Goal: Task Accomplishment & Management: Complete application form

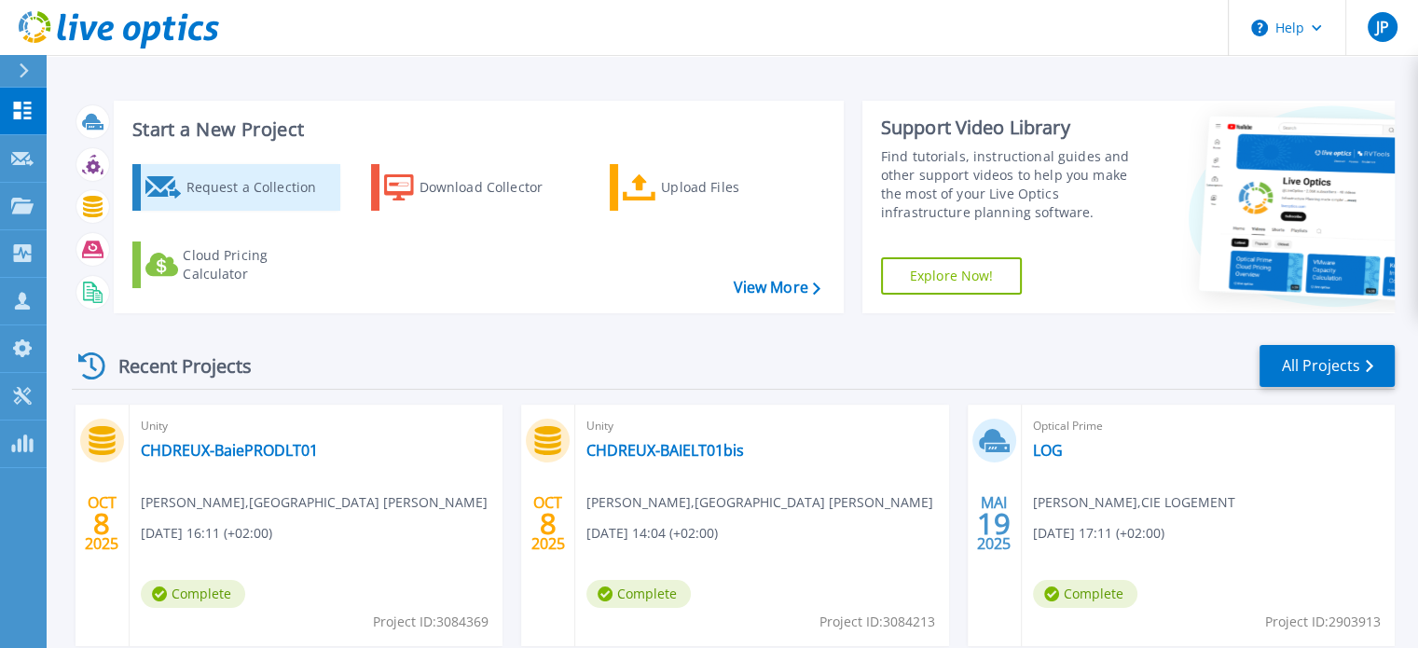
click at [238, 176] on div "Request a Collection" at bounding box center [260, 187] width 149 height 37
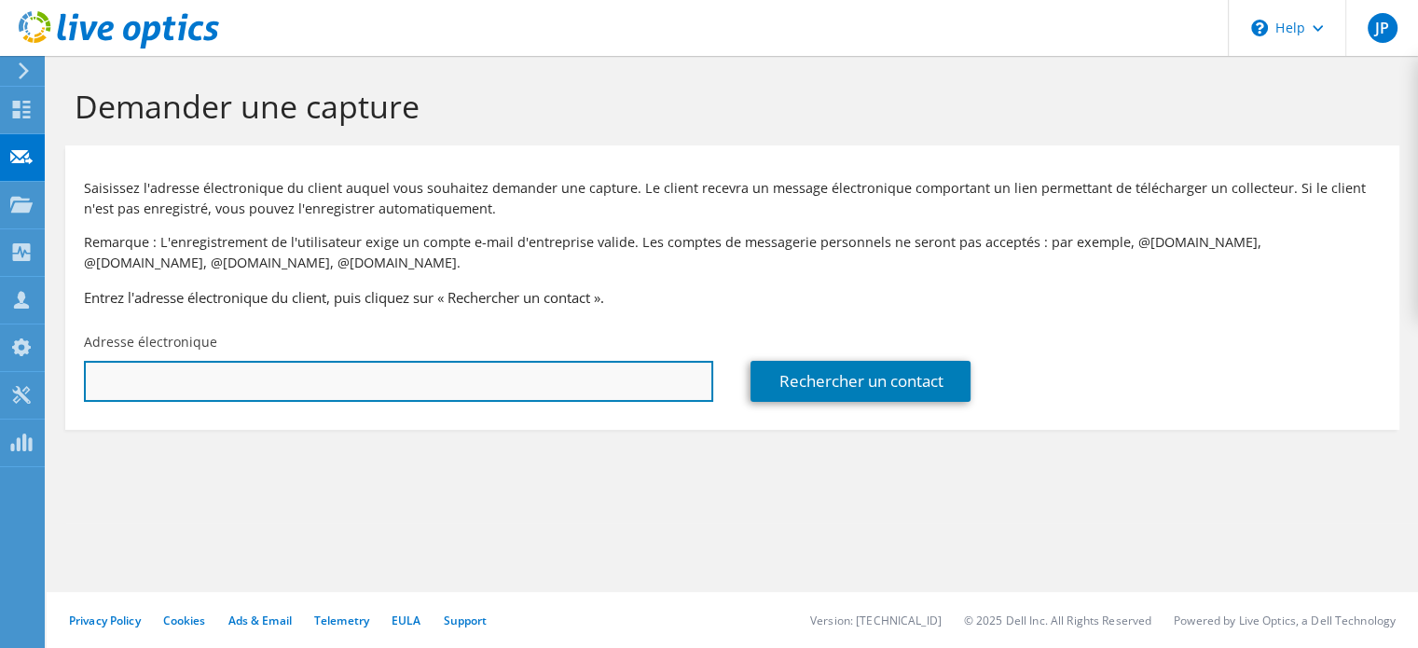
click at [602, 385] on input "text" at bounding box center [398, 381] width 629 height 41
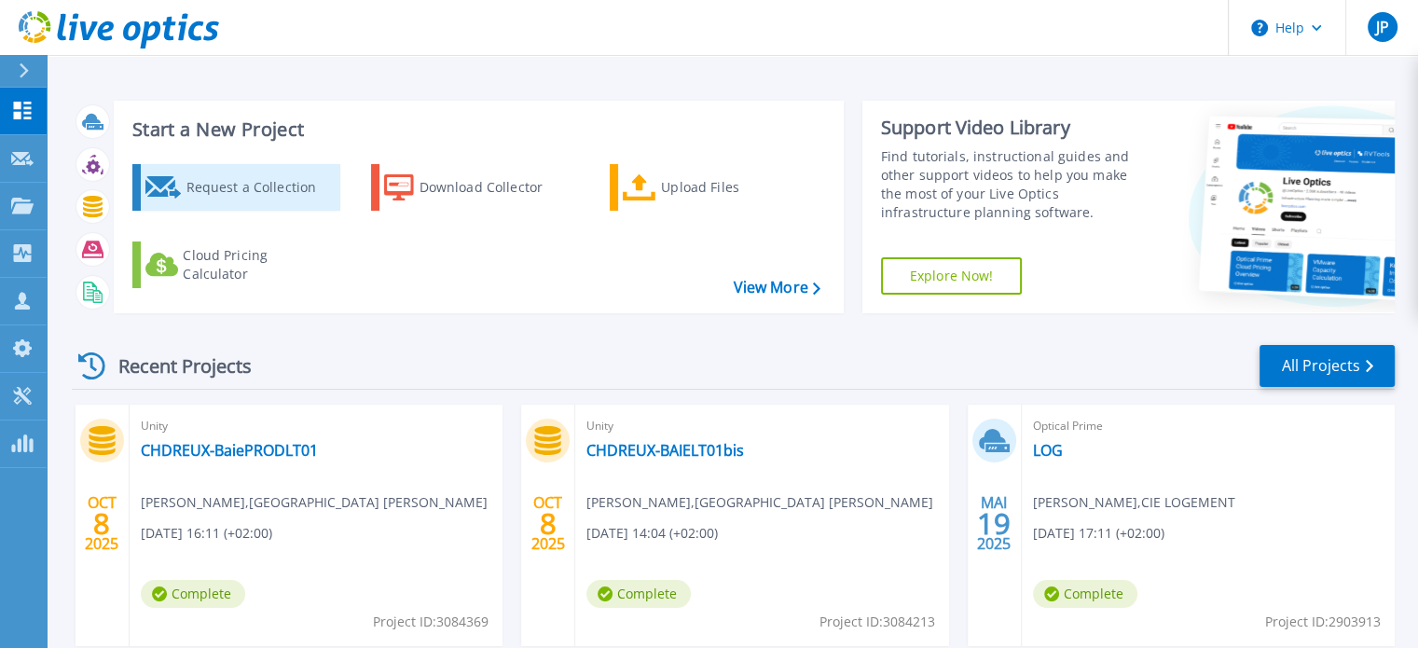
click at [247, 180] on div "Request a Collection" at bounding box center [260, 187] width 149 height 37
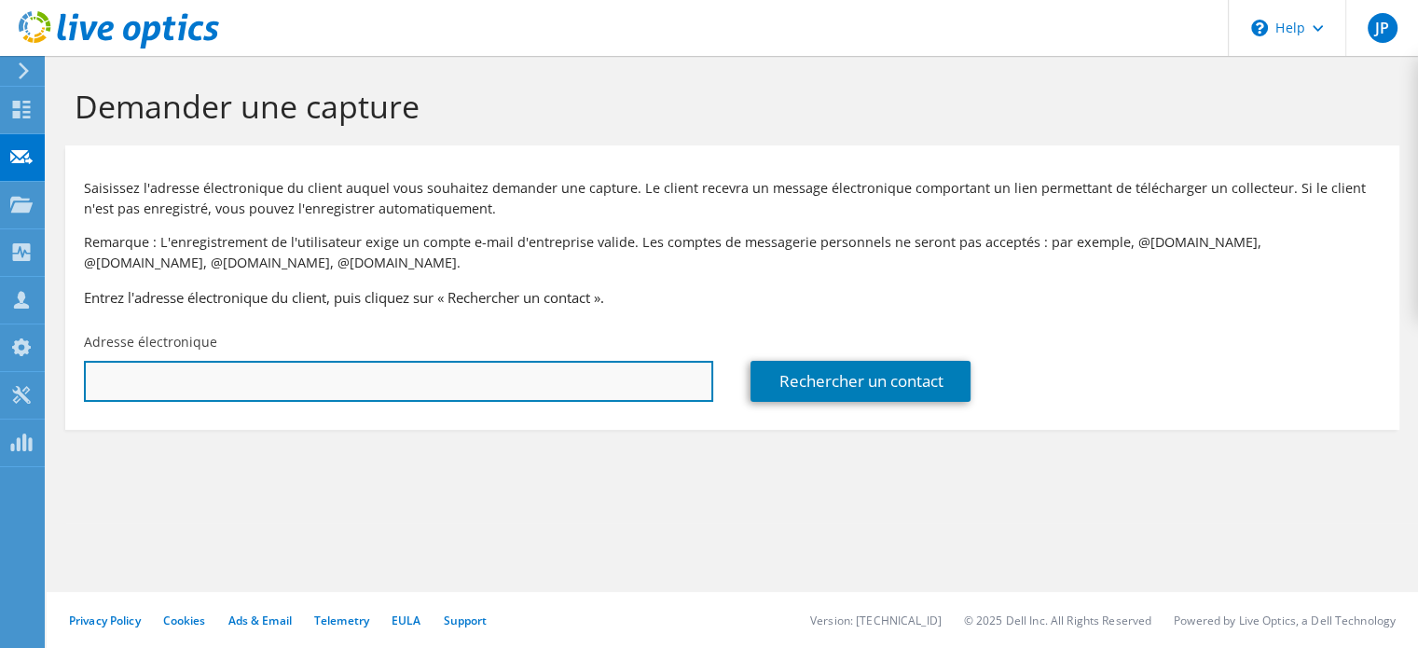
click at [515, 376] on input "text" at bounding box center [398, 381] width 629 height 41
paste input "sbariller@opac-cornouaille.fr"
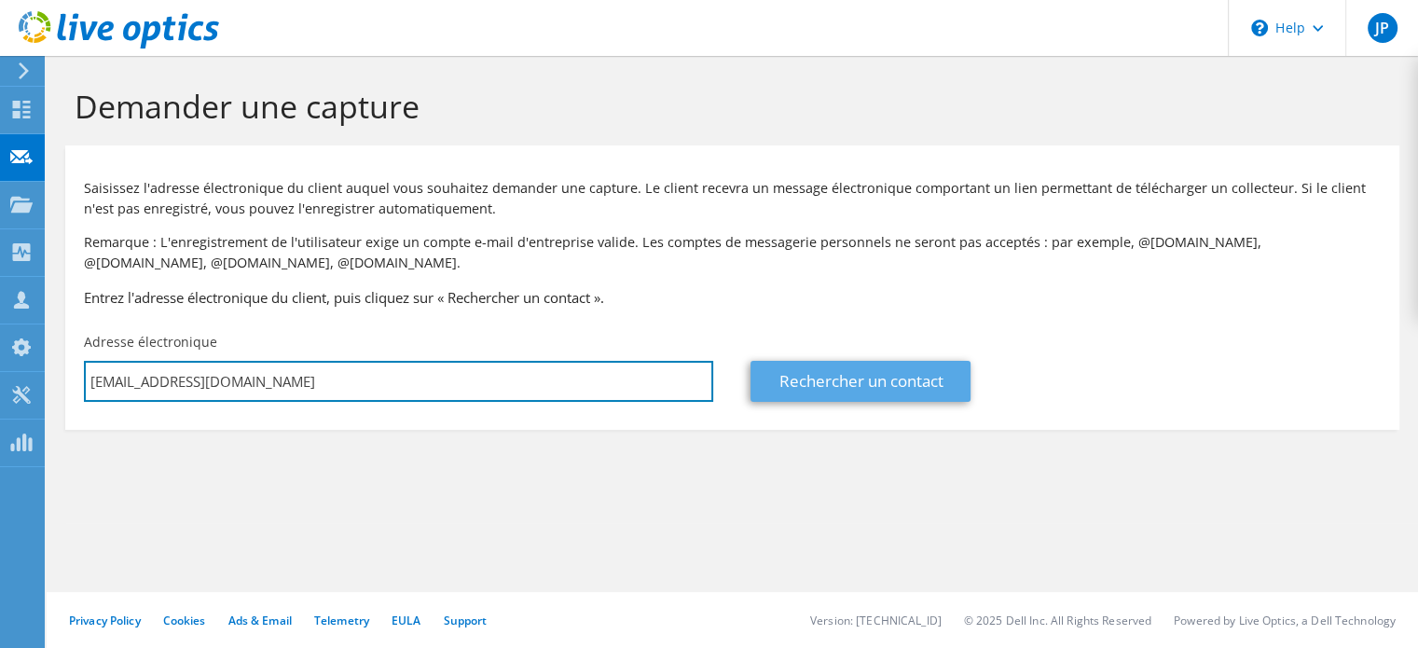
type input "sbariller@opac-cornouaille.fr"
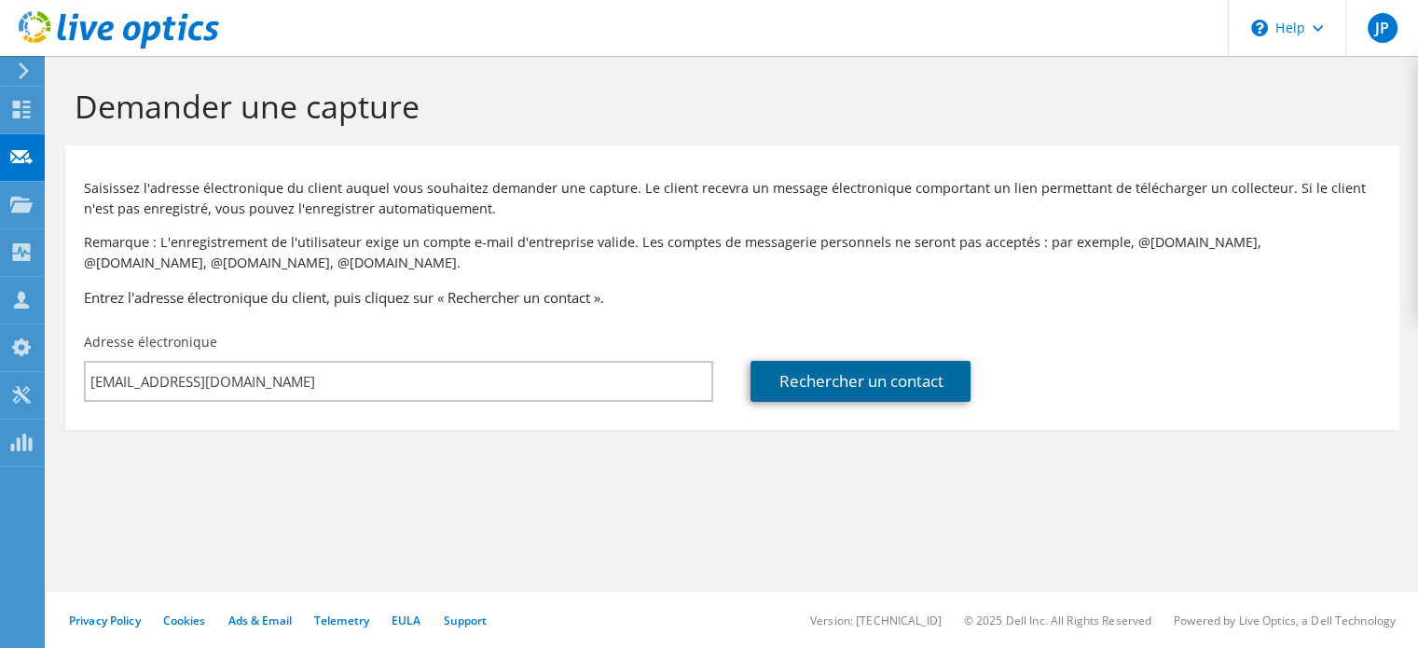
click at [891, 374] on link "Rechercher un contact" at bounding box center [861, 381] width 220 height 41
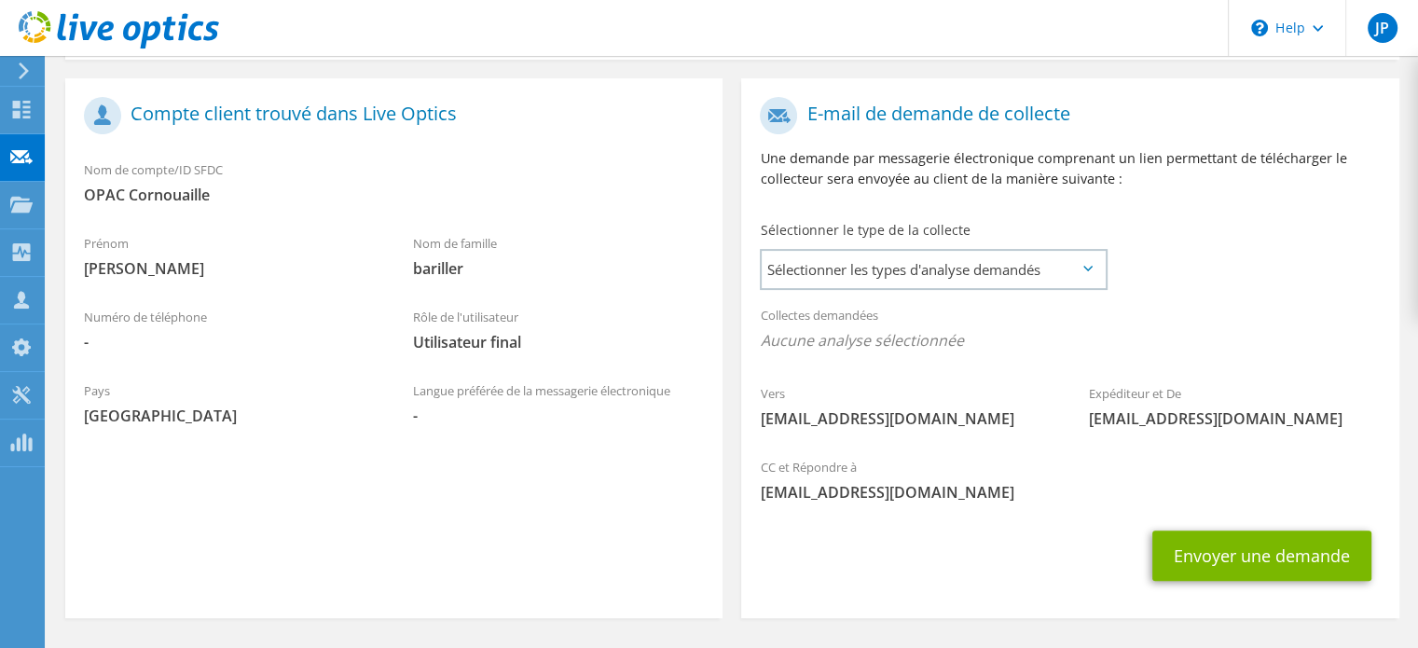
scroll to position [373, 0]
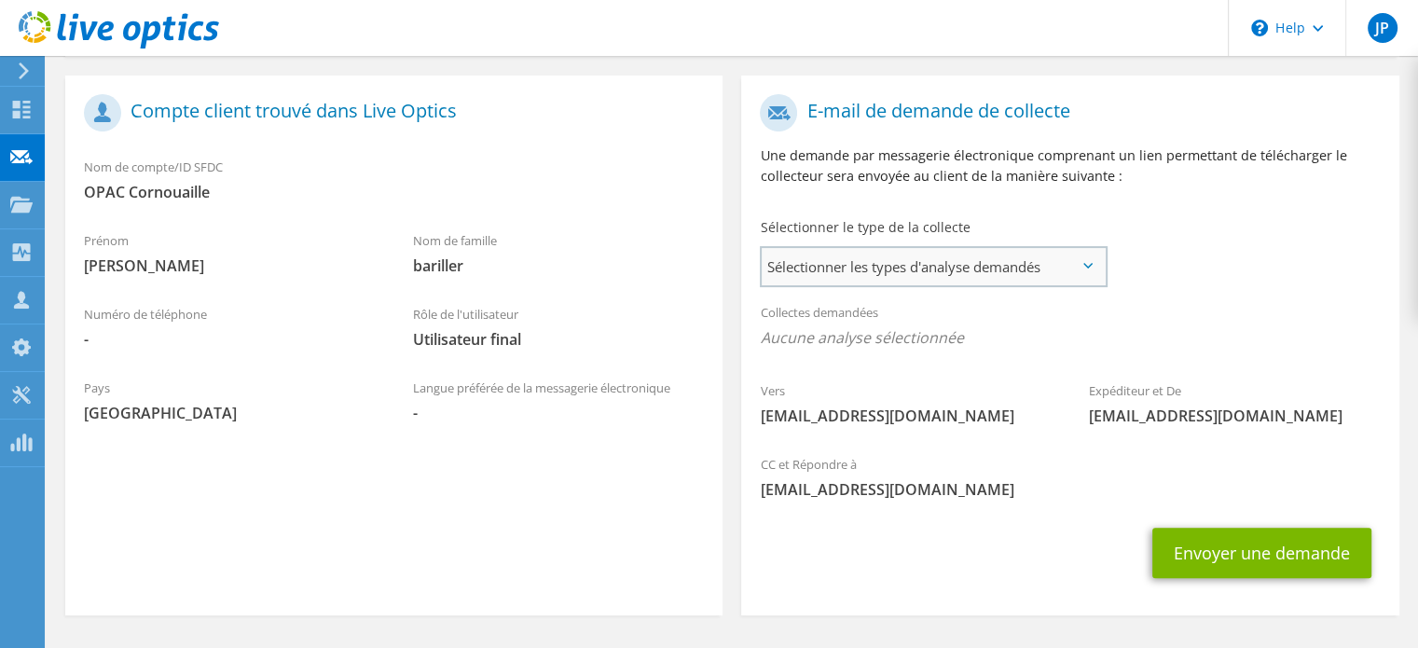
click at [1037, 253] on span "Sélectionner les types d'analyse demandés" at bounding box center [933, 266] width 343 height 37
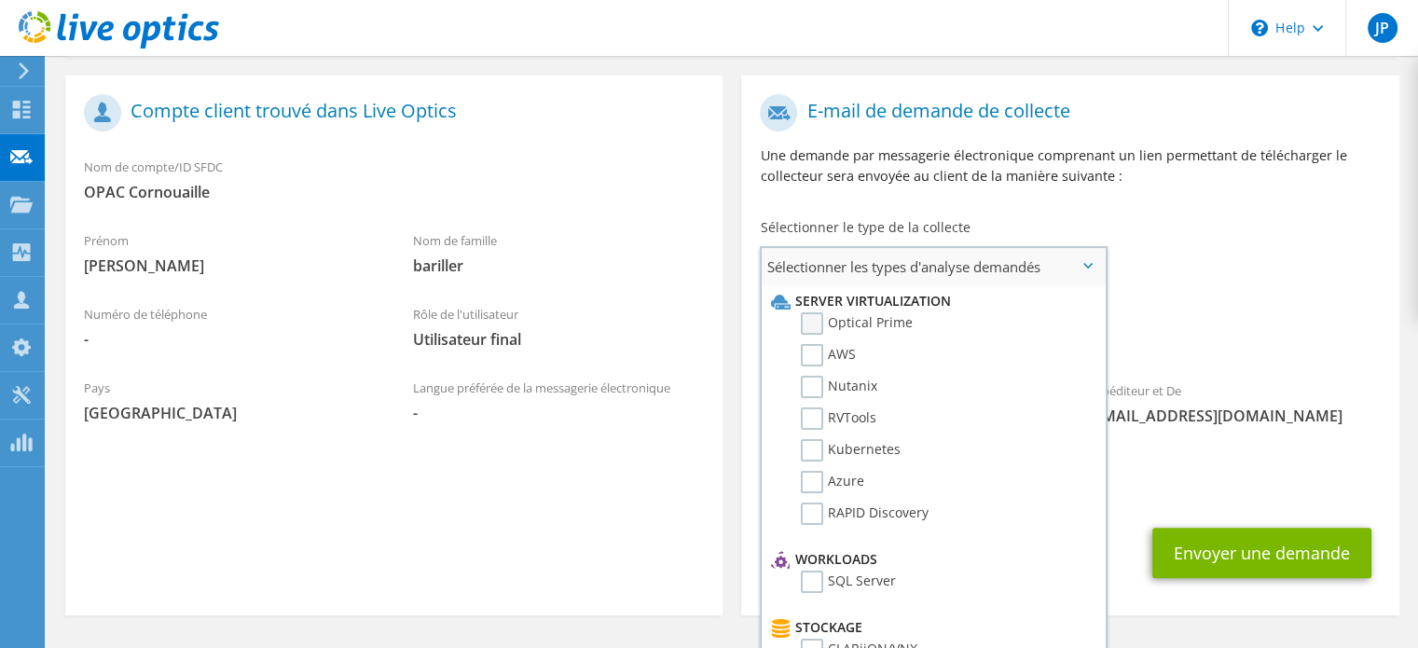
click at [816, 330] on label "Optical Prime" at bounding box center [857, 323] width 112 height 22
click at [0, 0] on input "Optical Prime" at bounding box center [0, 0] width 0 height 0
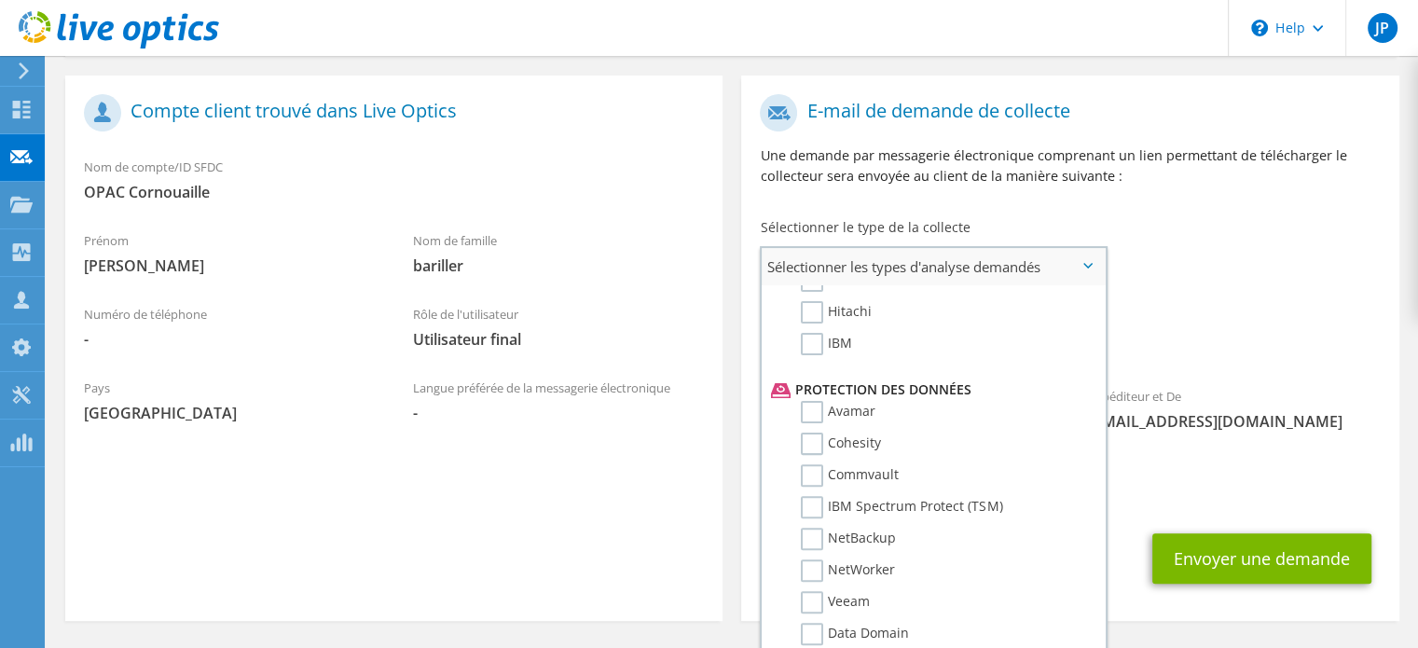
scroll to position [746, 0]
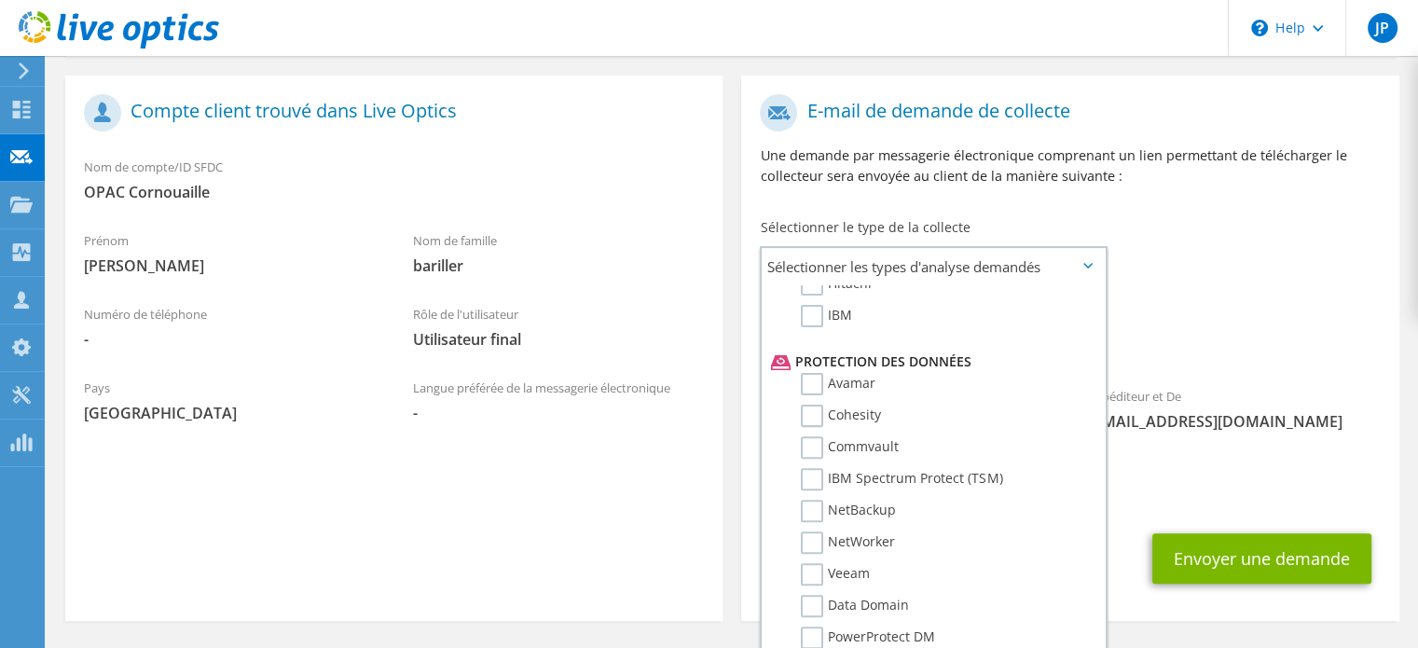
click at [815, 563] on label "Veeam" at bounding box center [835, 574] width 69 height 22
click at [0, 0] on input "Veeam" at bounding box center [0, 0] width 0 height 0
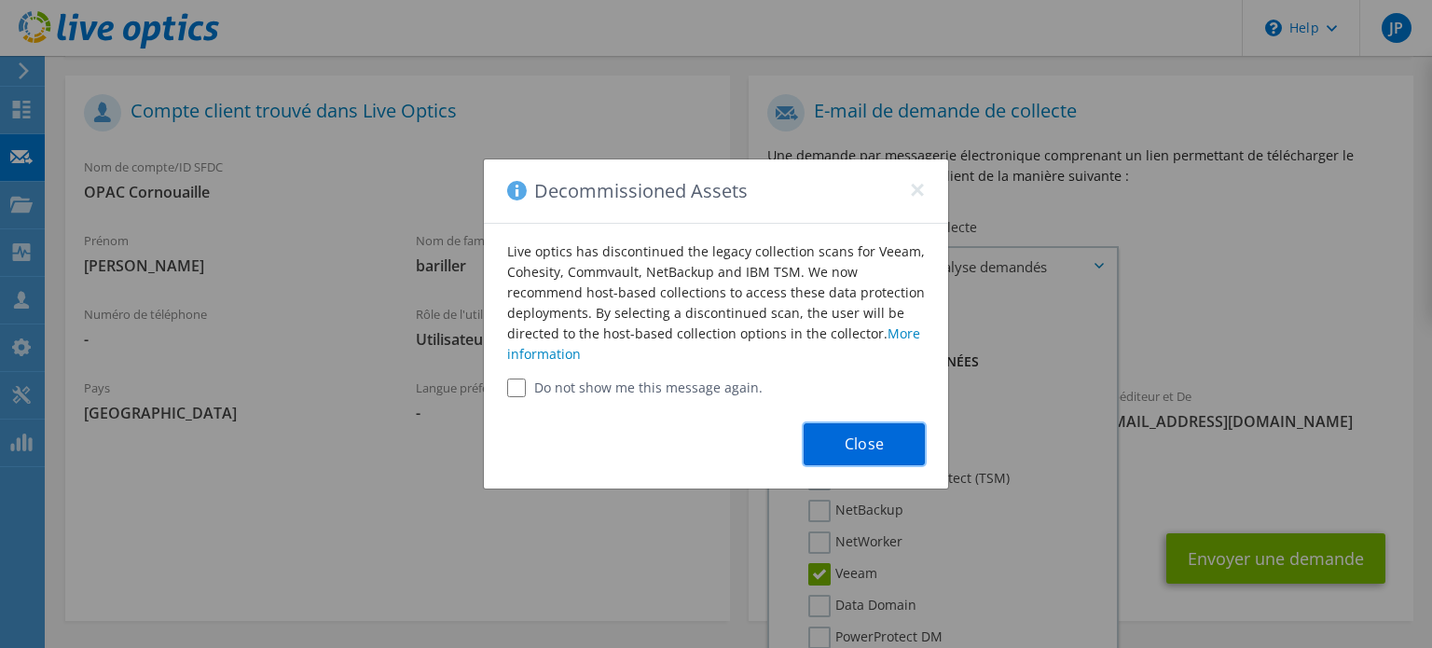
click at [835, 439] on button "Close" at bounding box center [864, 444] width 121 height 42
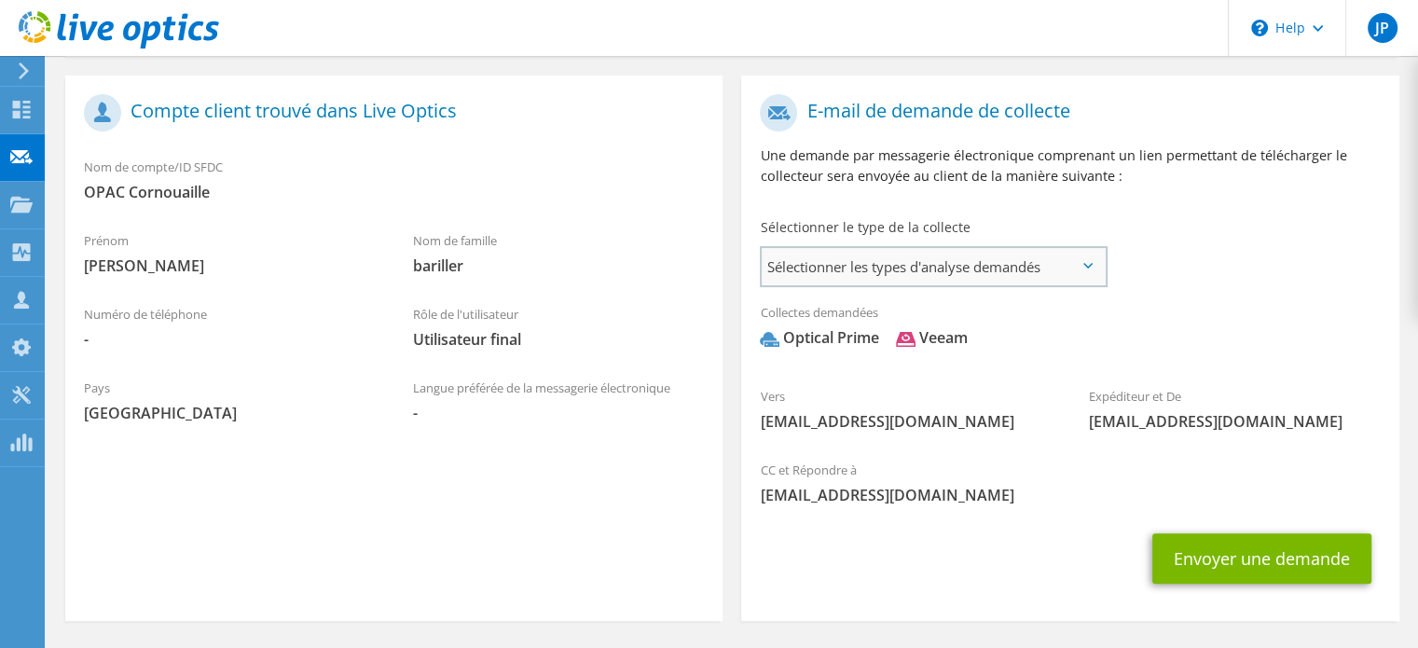
click at [974, 264] on span "Sélectionner les types d'analyse demandés" at bounding box center [933, 266] width 343 height 37
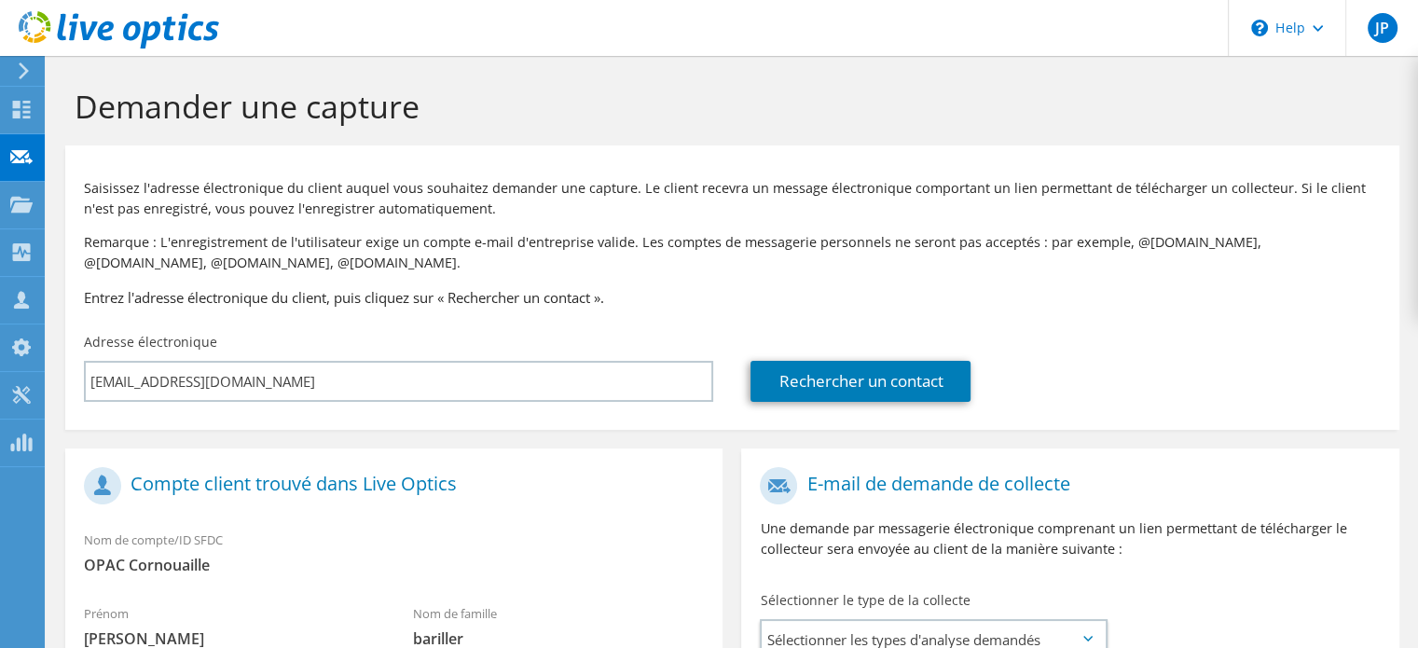
scroll to position [280, 0]
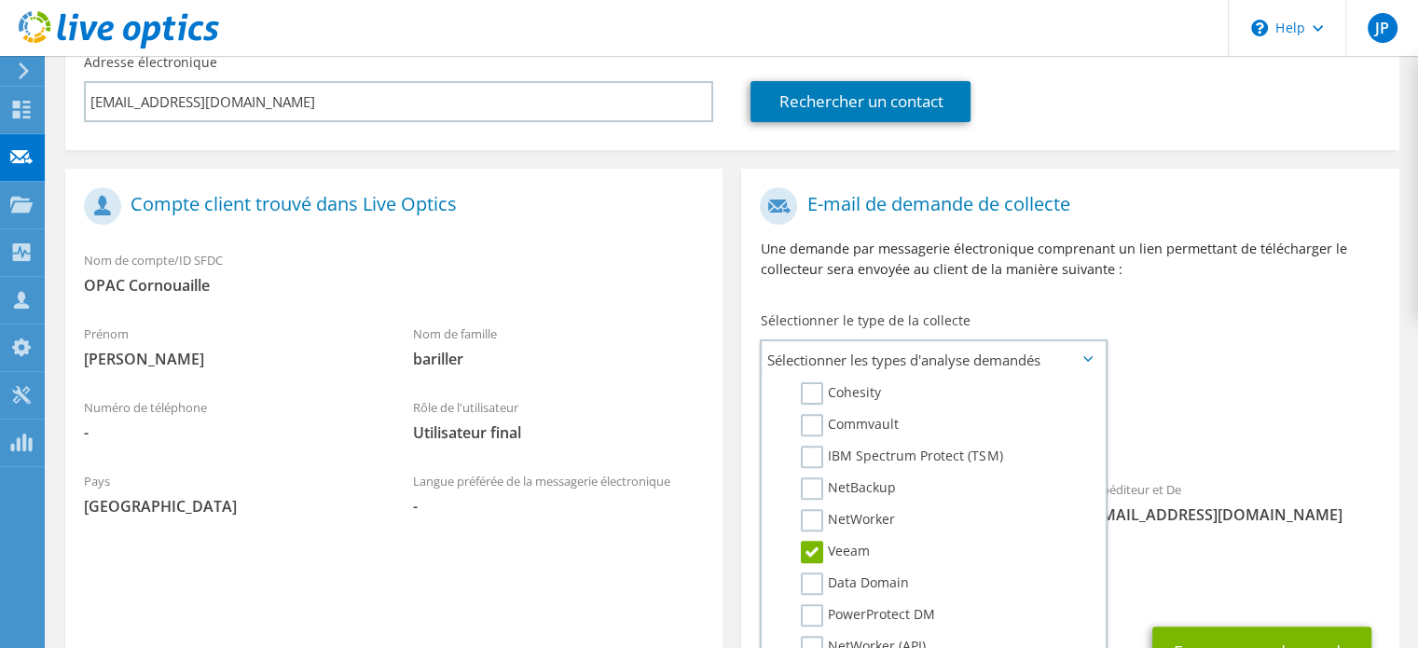
click at [1266, 625] on div "Envoyer une demande" at bounding box center [1069, 651] width 657 height 69
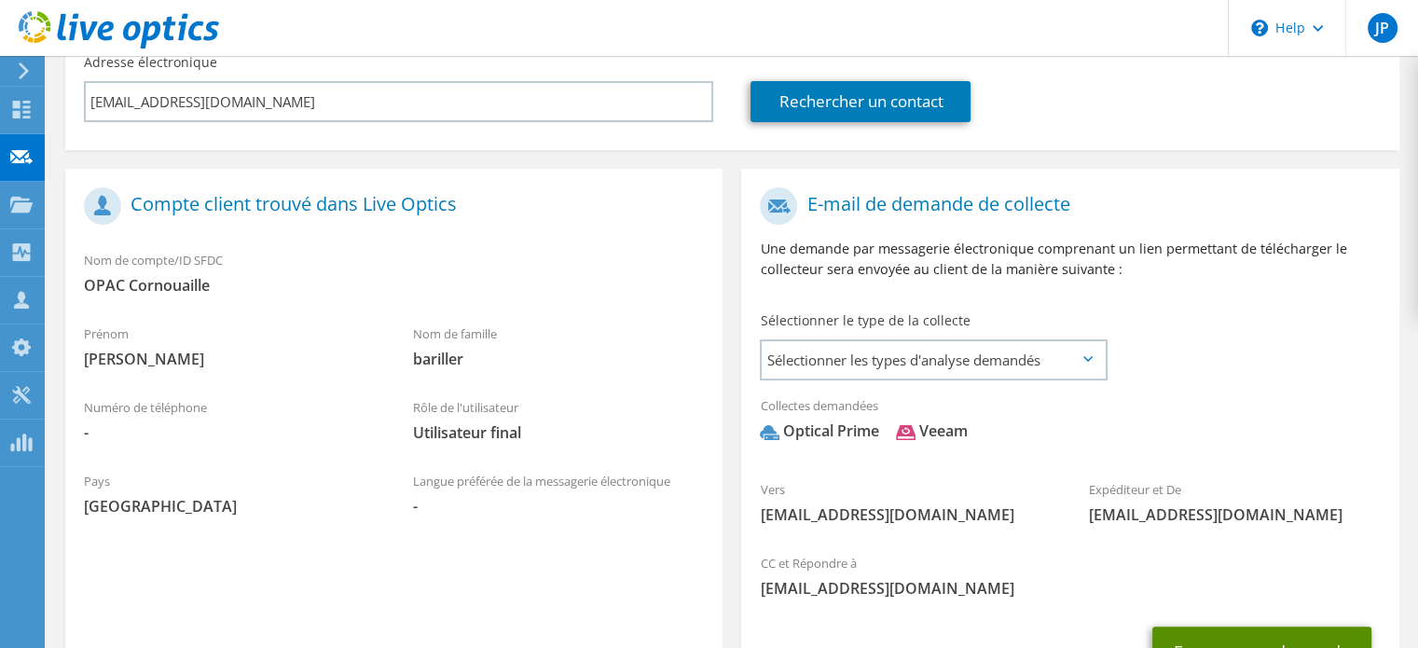
click at [1269, 633] on button "Envoyer une demande" at bounding box center [1262, 652] width 219 height 50
